Goal: Transaction & Acquisition: Book appointment/travel/reservation

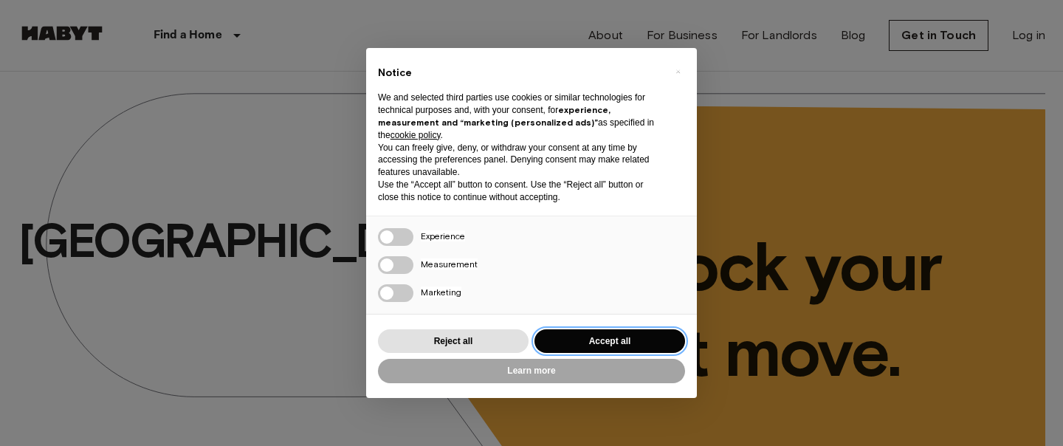
click at [584, 343] on button "Accept all" at bounding box center [610, 341] width 151 height 24
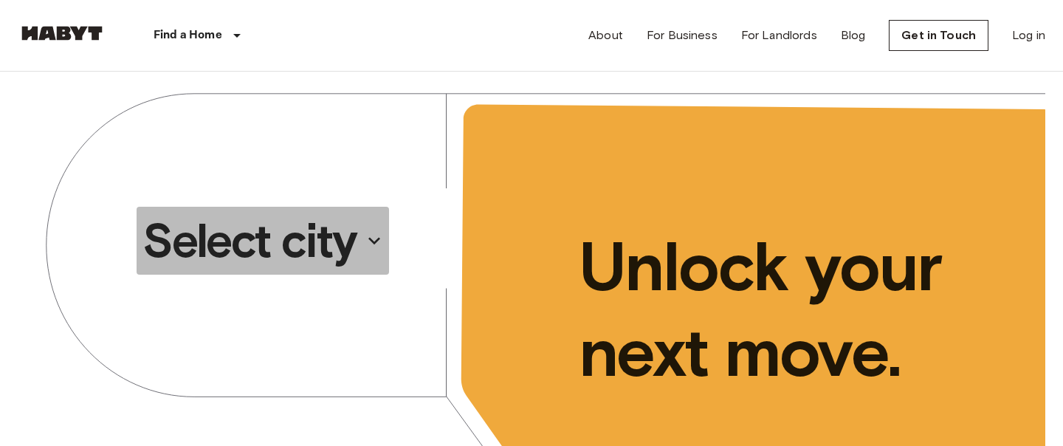
click at [332, 254] on p "Select city" at bounding box center [250, 240] width 214 height 59
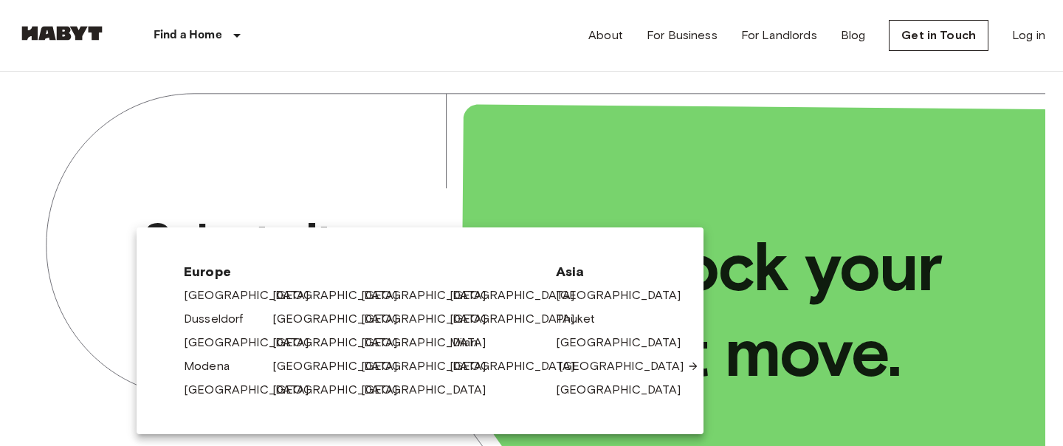
click at [598, 369] on link "[GEOGRAPHIC_DATA]" at bounding box center [629, 366] width 140 height 18
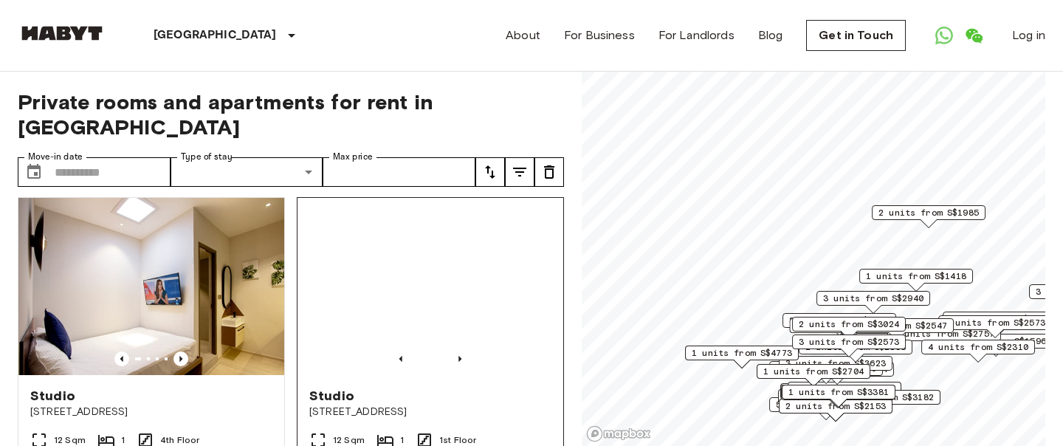
scroll to position [7, 0]
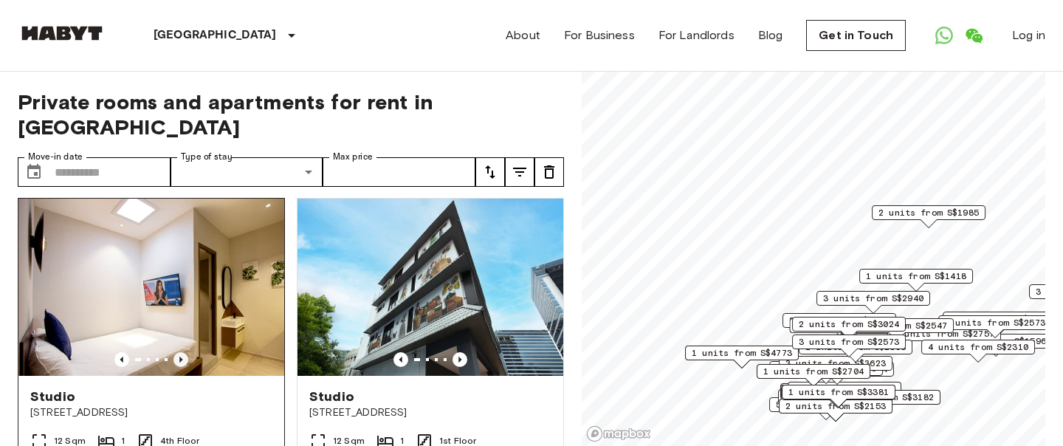
click at [183, 352] on icon "Previous image" at bounding box center [181, 359] width 15 height 15
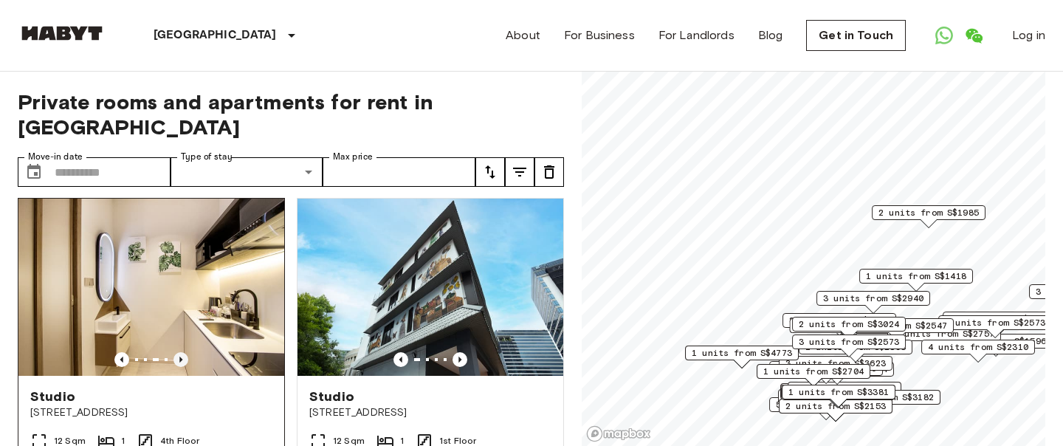
click at [183, 352] on icon "Previous image" at bounding box center [181, 359] width 15 height 15
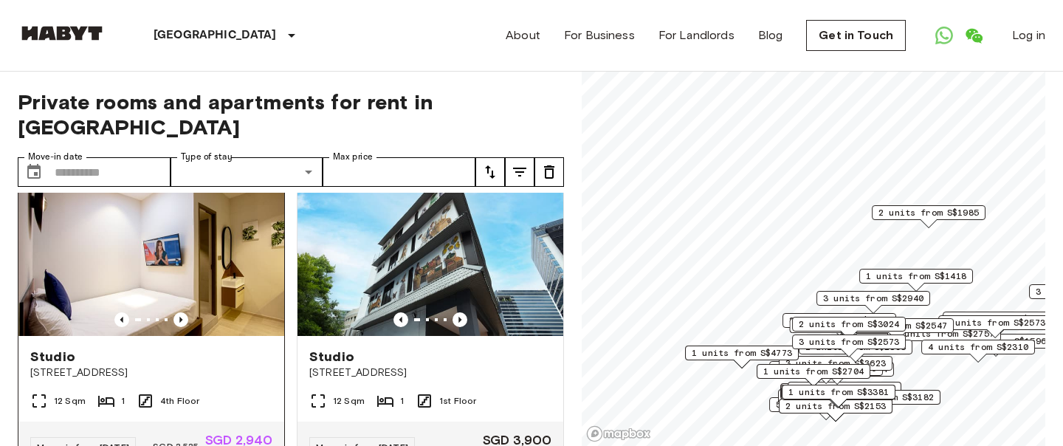
scroll to position [52, 0]
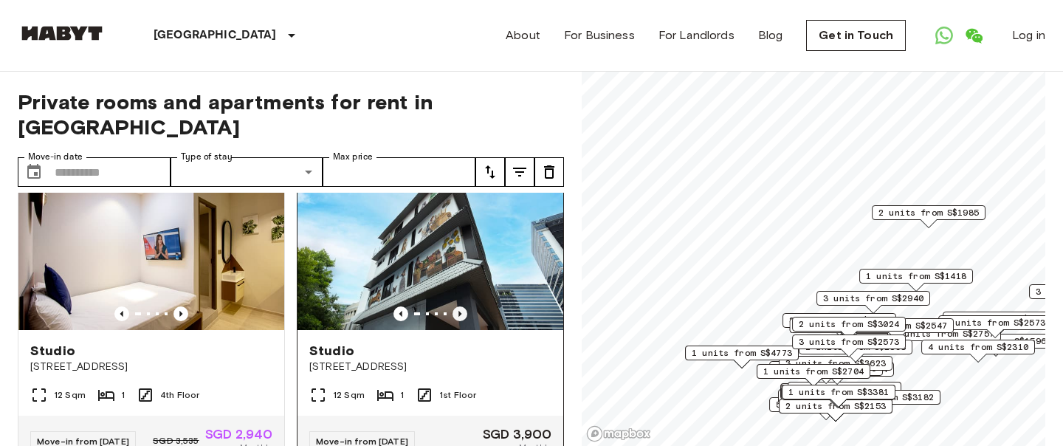
click at [466, 306] on icon "Previous image" at bounding box center [460, 313] width 15 height 15
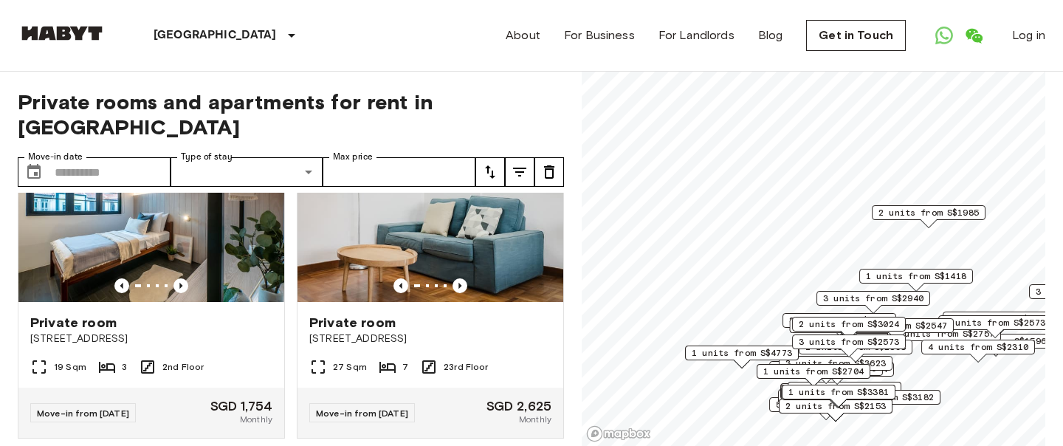
scroll to position [408, 0]
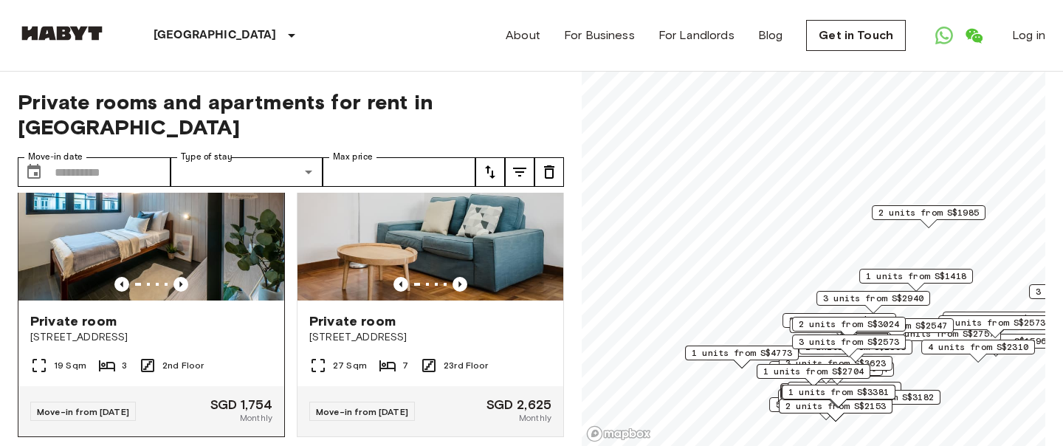
click at [148, 277] on div at bounding box center [151, 284] width 266 height 15
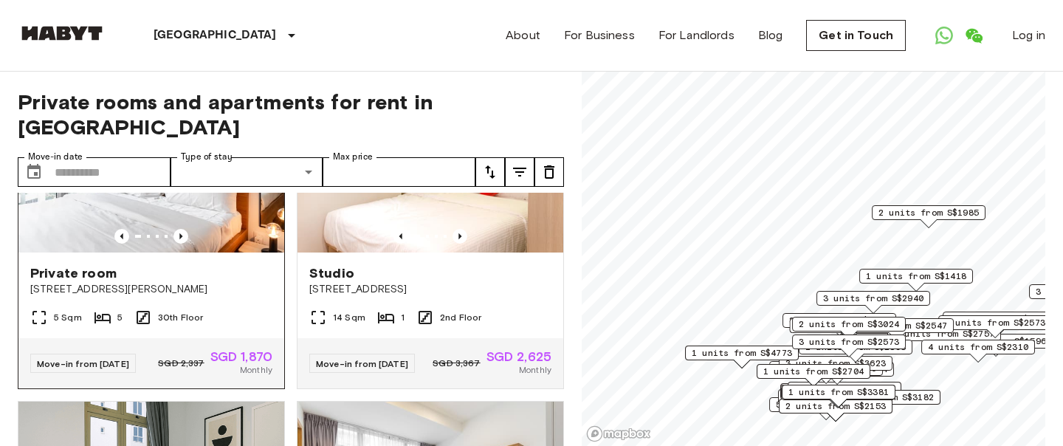
scroll to position [960, 0]
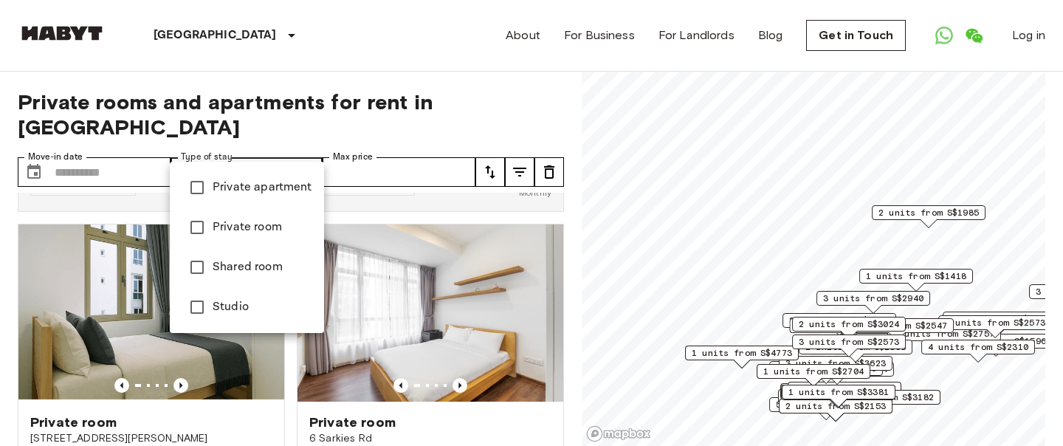
click at [112, 152] on div at bounding box center [531, 223] width 1063 height 446
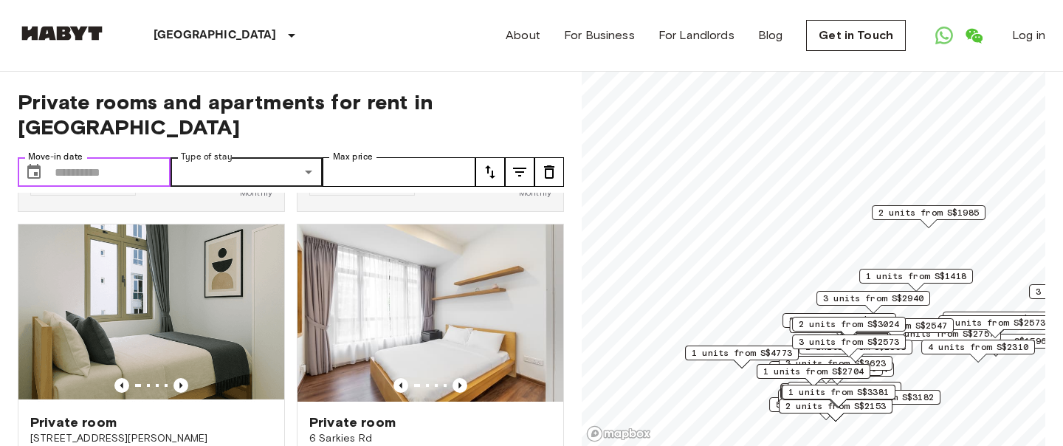
click at [98, 157] on input "Move-in date" at bounding box center [113, 172] width 116 height 30
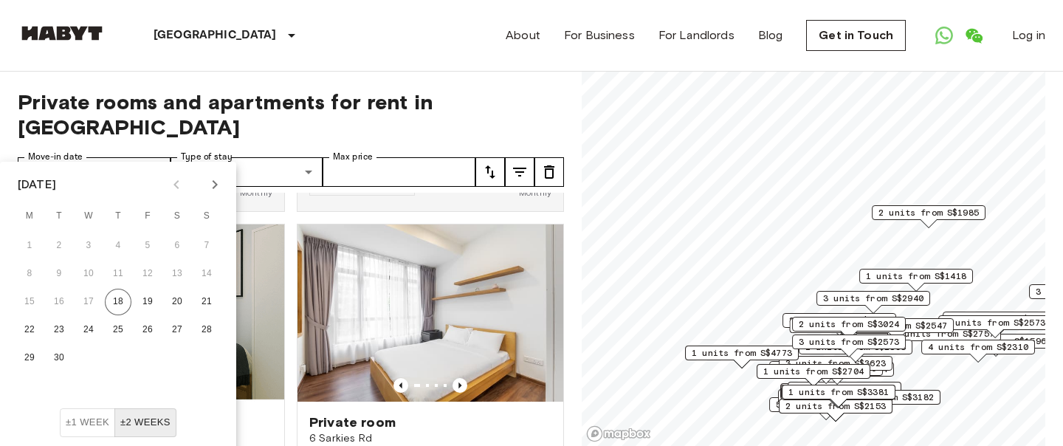
click at [208, 185] on icon "Next month" at bounding box center [215, 185] width 18 height 18
click at [210, 272] on button "12" at bounding box center [206, 274] width 27 height 27
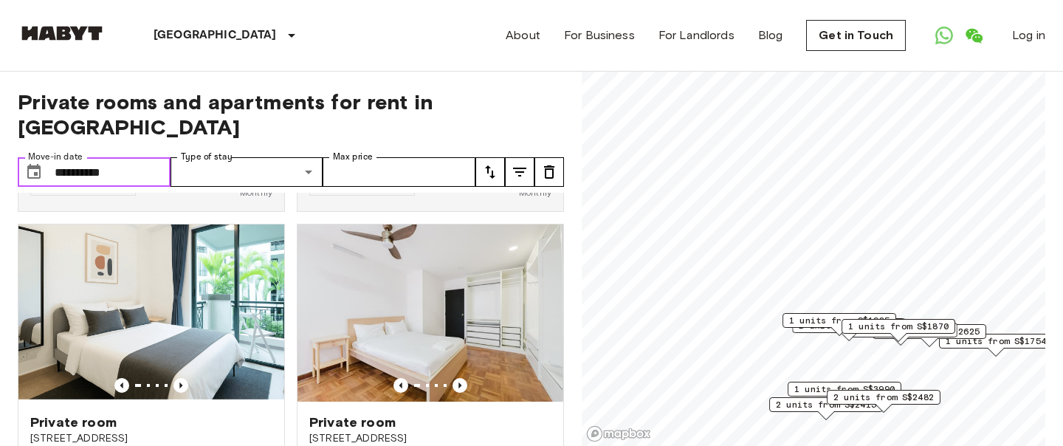
scroll to position [623, 0]
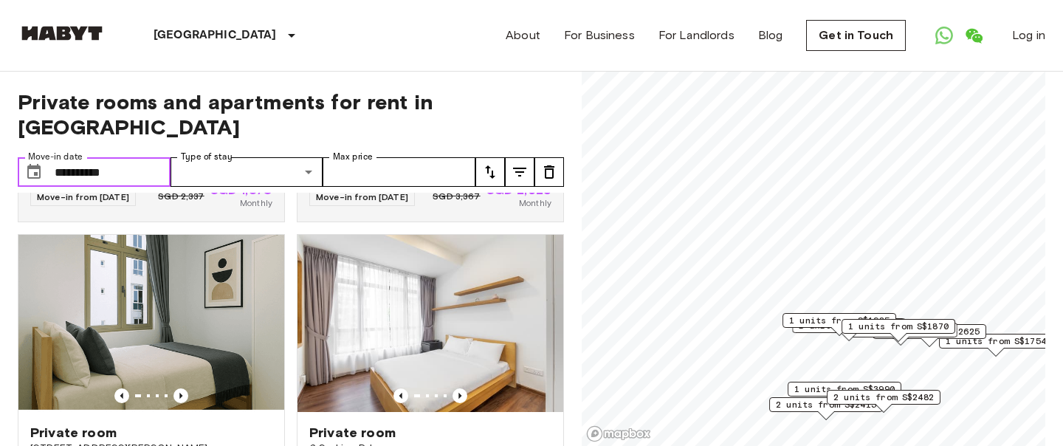
click at [129, 157] on input "**********" at bounding box center [113, 172] width 116 height 30
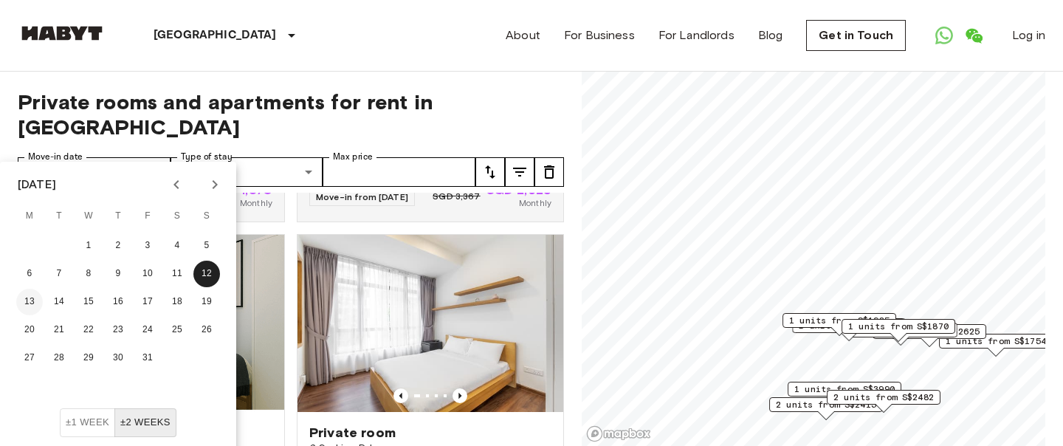
click at [22, 301] on button "13" at bounding box center [29, 302] width 27 height 27
type input "**********"
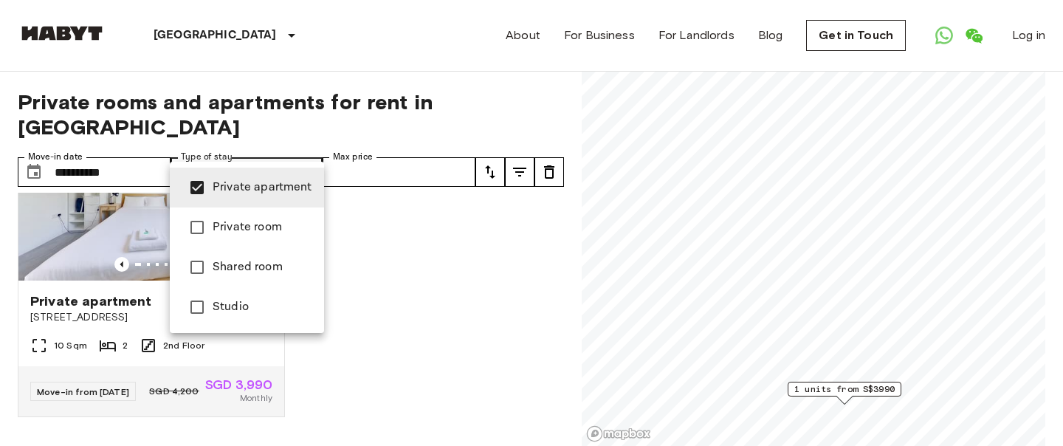
scroll to position [87, 0]
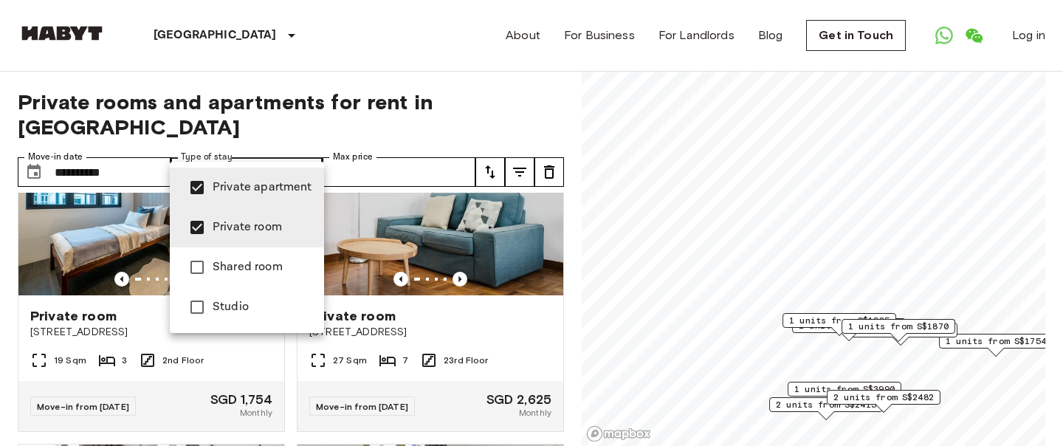
scroll to position [1066, 0]
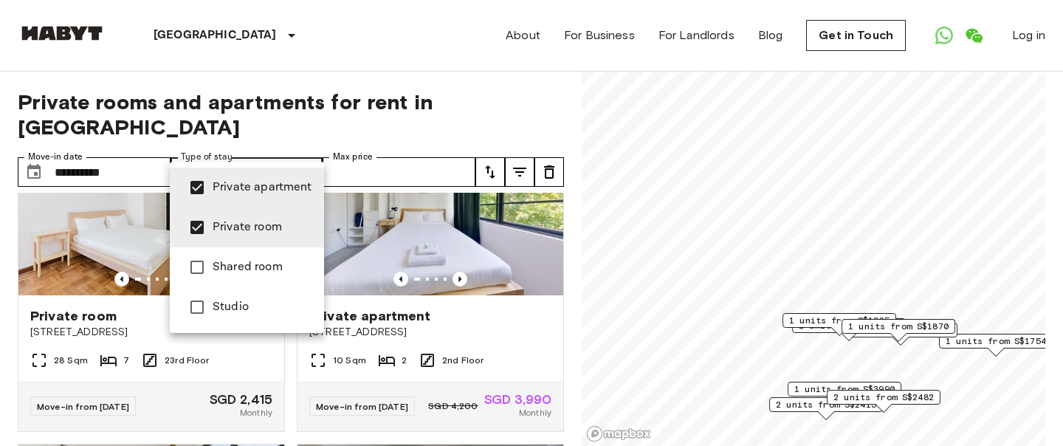
type input "**********"
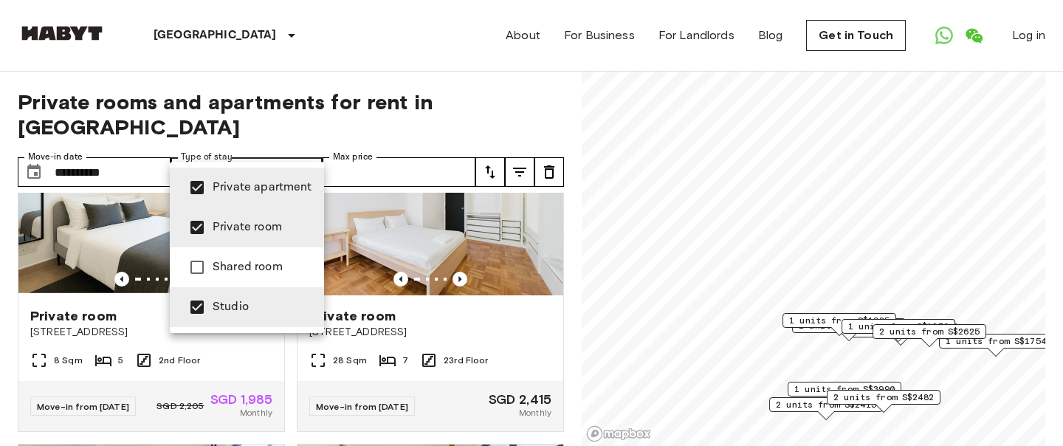
scroll to position [1403, 0]
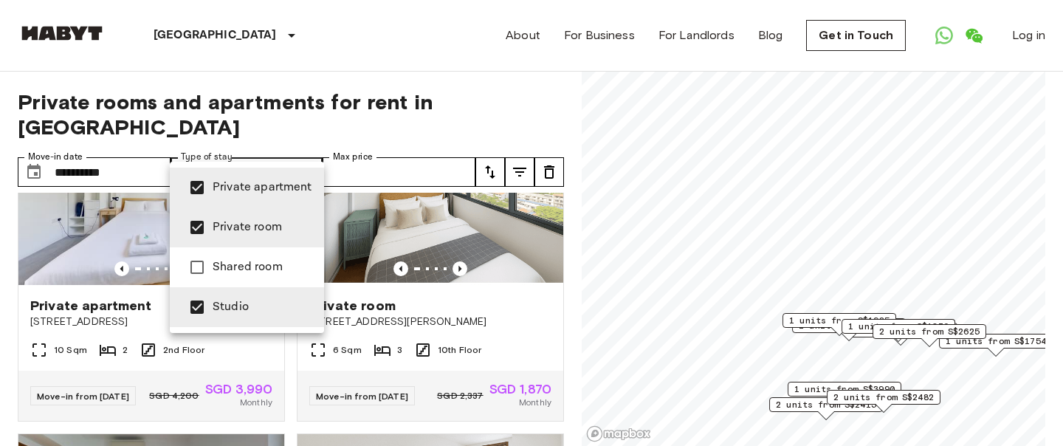
click at [530, 315] on div at bounding box center [531, 223] width 1063 height 446
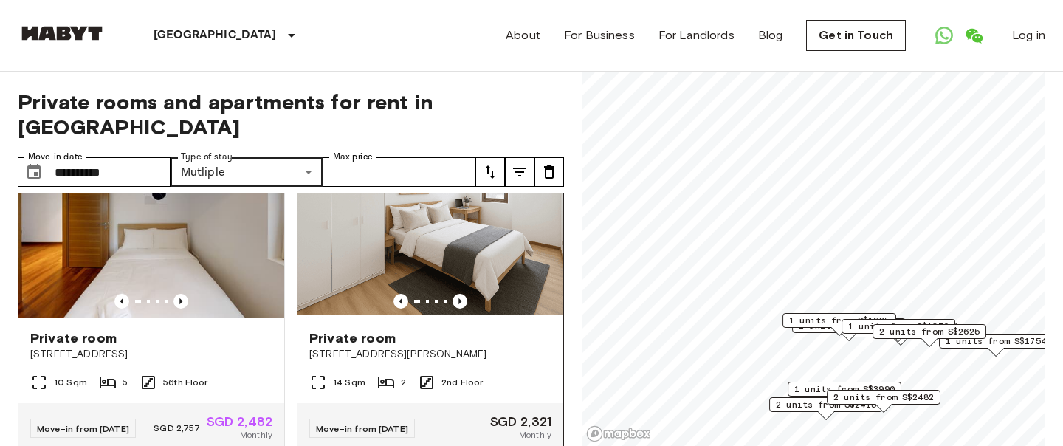
scroll to position [1696, 0]
click at [184, 298] on icon "Previous image" at bounding box center [181, 302] width 15 height 15
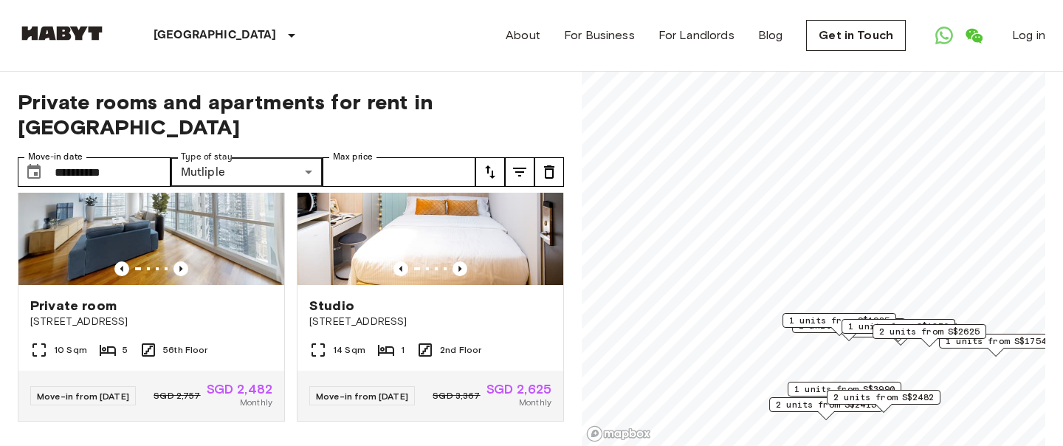
scroll to position [2052, 0]
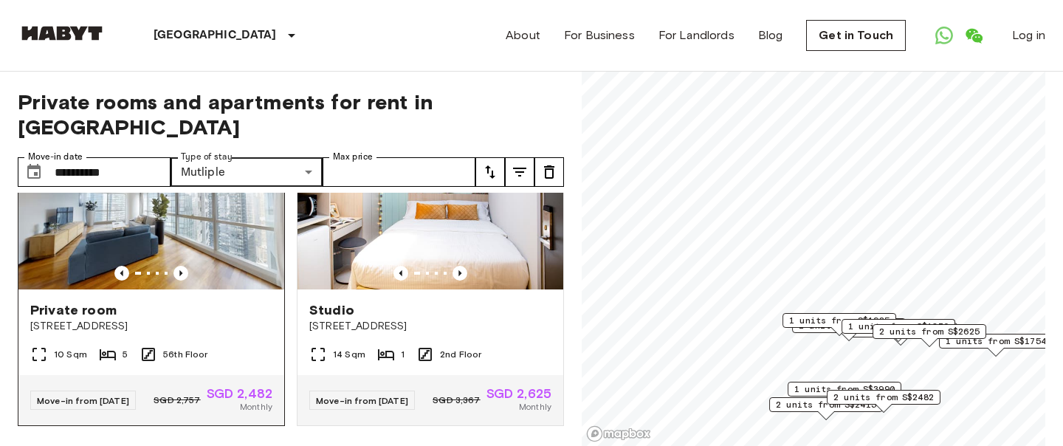
click at [218, 326] on span "[STREET_ADDRESS]" at bounding box center [151, 326] width 242 height 15
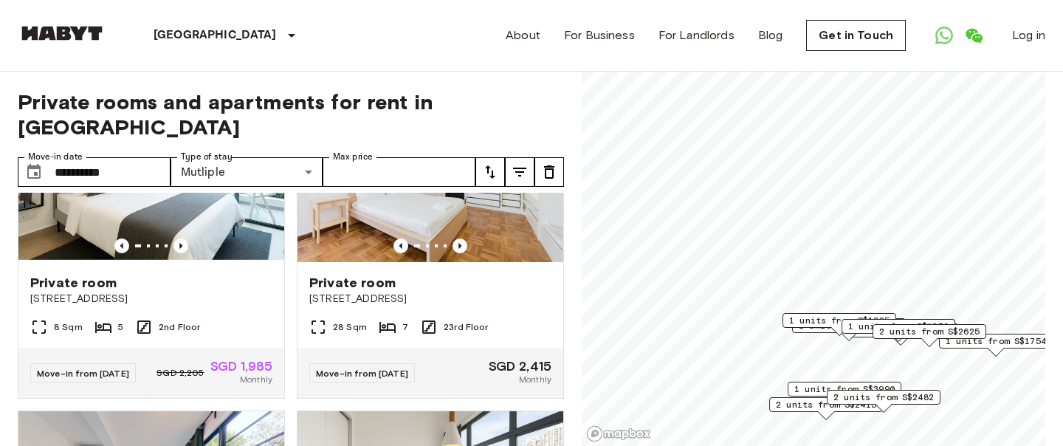
scroll to position [1073, 0]
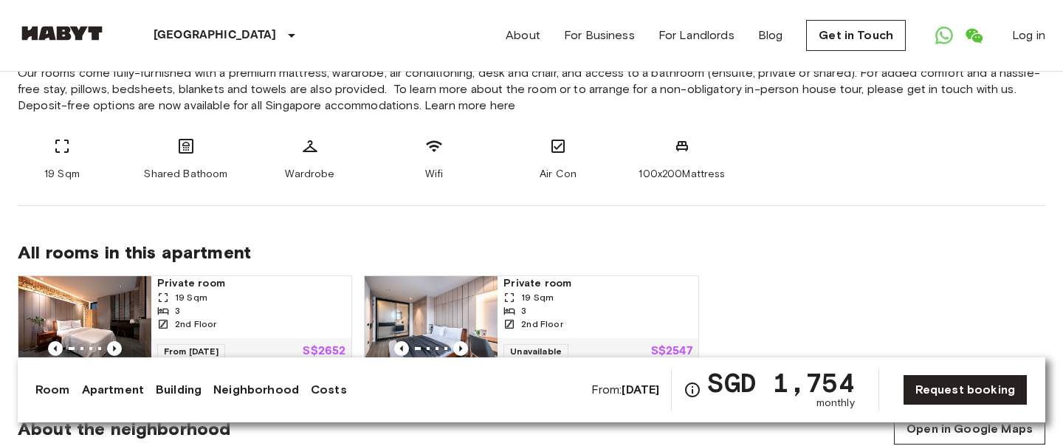
scroll to position [618, 0]
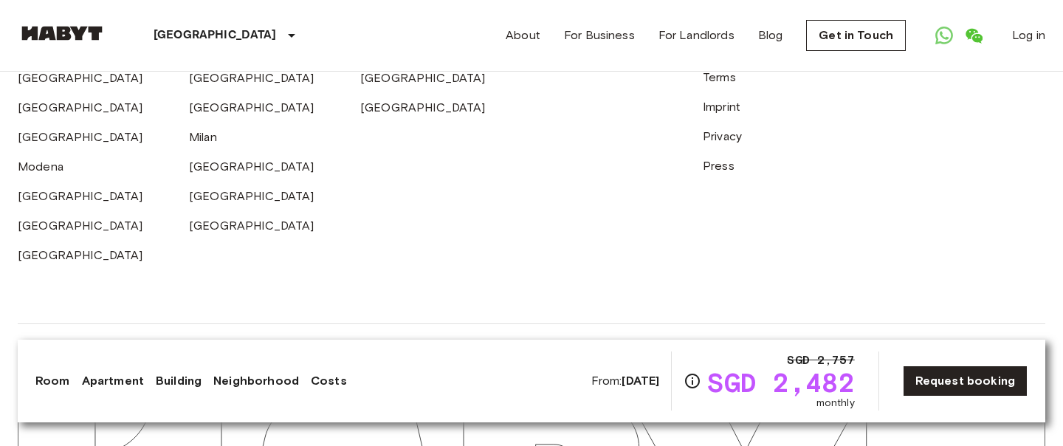
scroll to position [3464, 0]
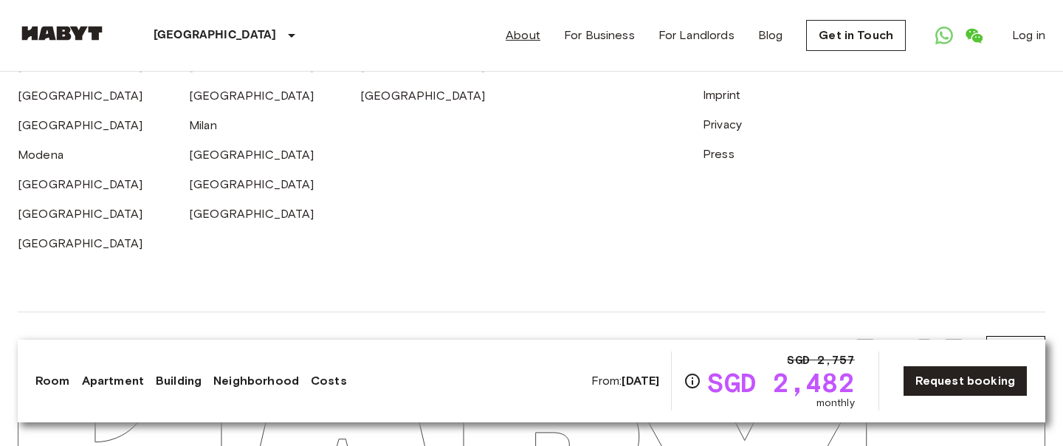
click at [534, 39] on link "About" at bounding box center [523, 36] width 35 height 18
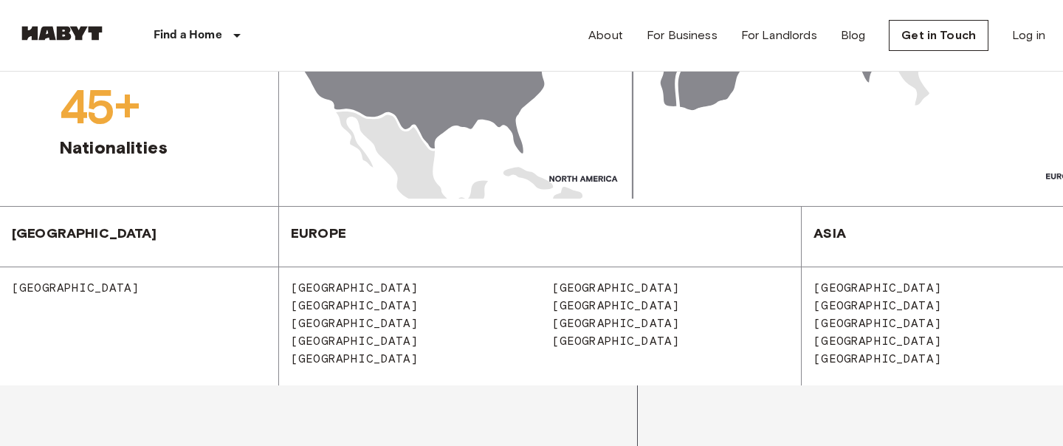
scroll to position [1538, 0]
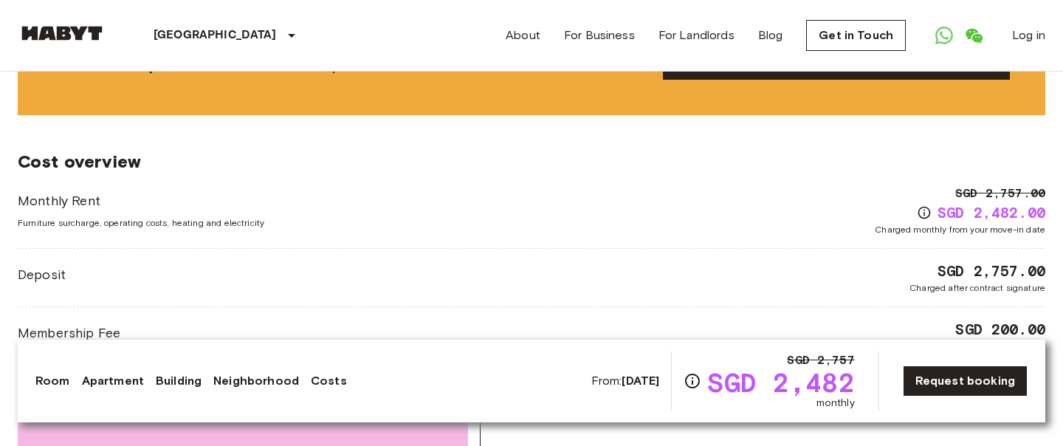
scroll to position [3464, 0]
